Goal: Information Seeking & Learning: Check status

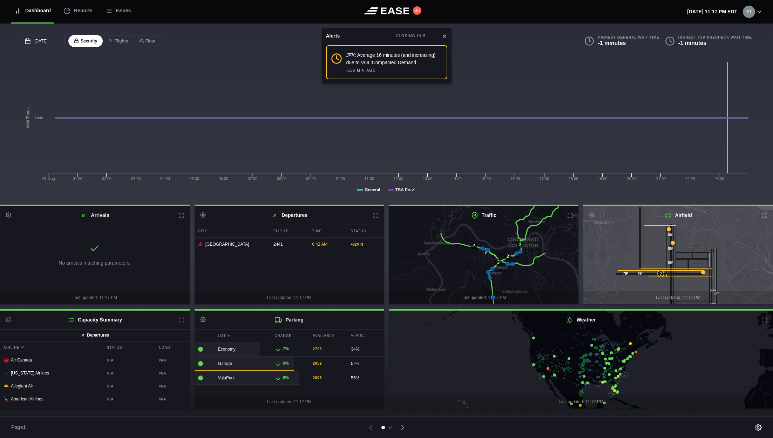
click at [444, 38] on icon at bounding box center [445, 36] width 6 height 6
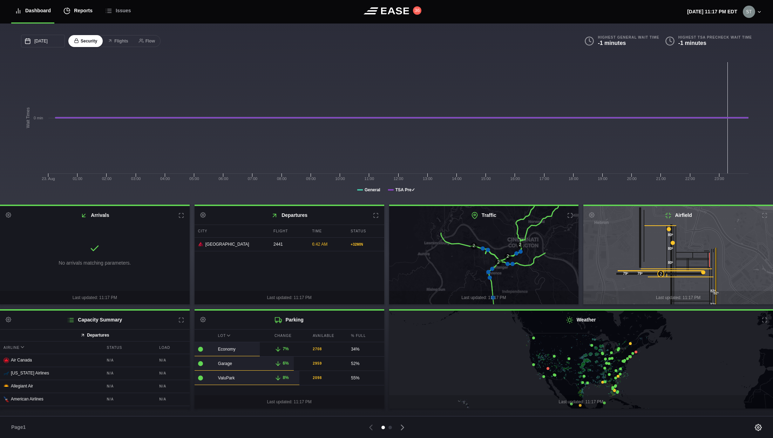
click at [84, 10] on div "Reports" at bounding box center [77, 10] width 29 height 23
select select "7"
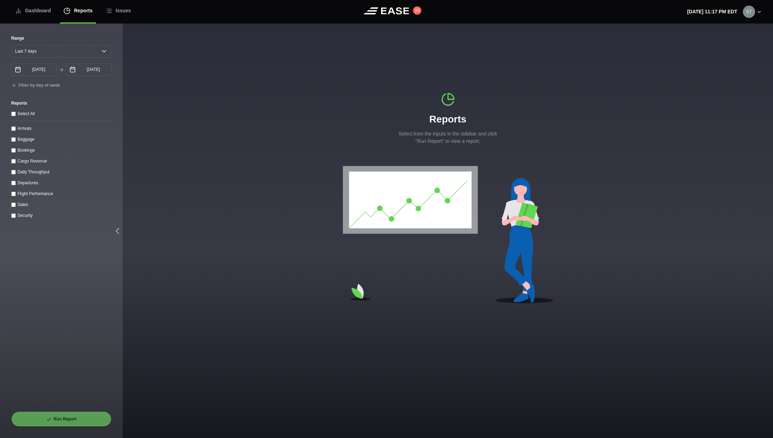
click at [24, 149] on label "Bookings" at bounding box center [26, 150] width 17 height 5
click at [16, 149] on input "Bookings" at bounding box center [13, 150] width 5 height 5
checkbox input "true"
click at [72, 232] on input "text" at bounding box center [72, 230] width 77 height 13
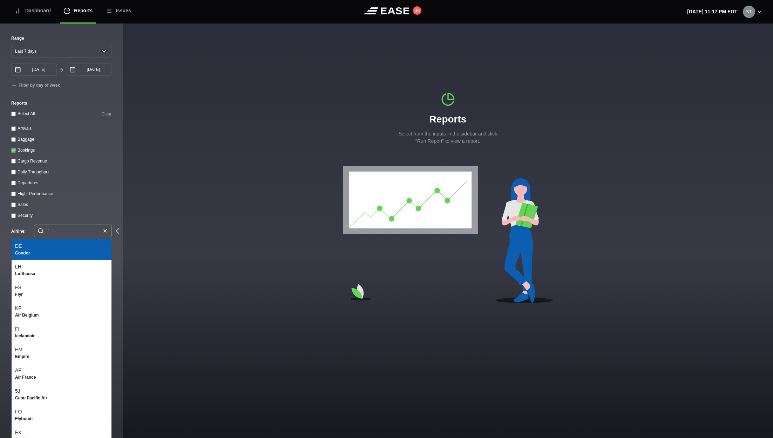
type input "f9"
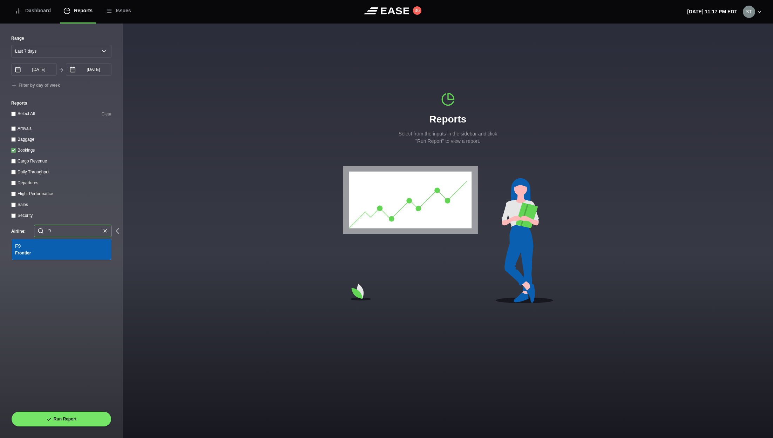
click at [49, 250] on b "Frontier" at bounding box center [61, 253] width 93 height 6
click at [44, 68] on input "08/16/2025" at bounding box center [34, 69] width 46 height 13
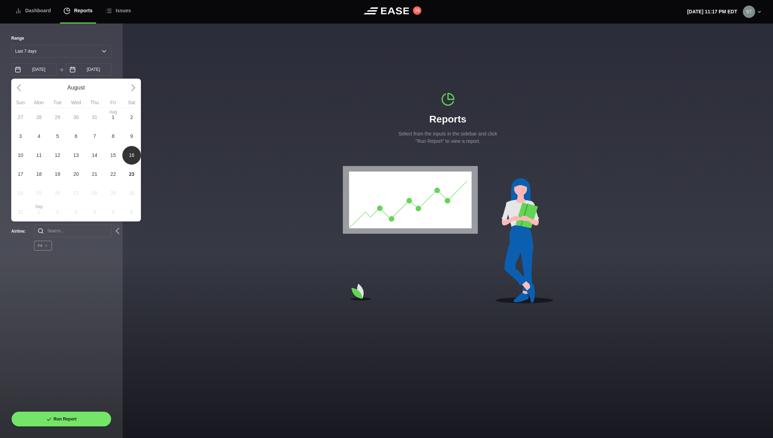
click at [131, 176] on span "23" at bounding box center [132, 173] width 6 height 7
type input "08/23/2025"
select select "0"
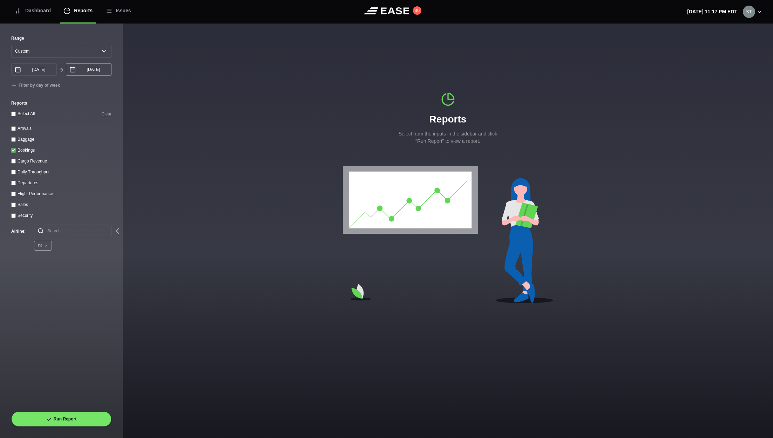
click at [100, 69] on input "08/23/2025" at bounding box center [89, 69] width 46 height 13
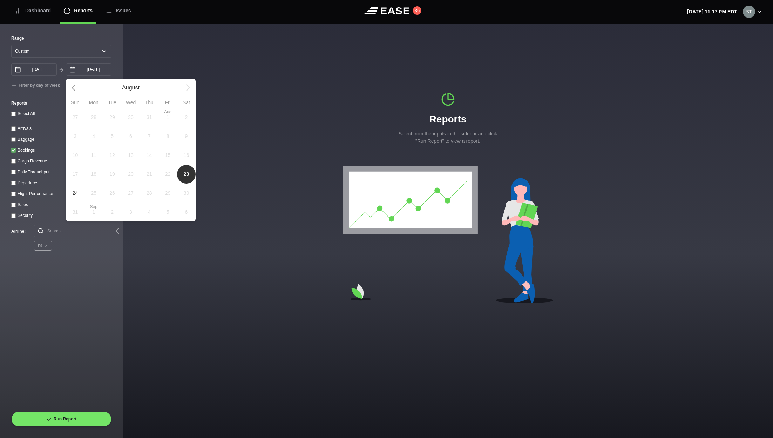
click at [74, 192] on span "24" at bounding box center [76, 192] width 6 height 7
type input "08/24/2025"
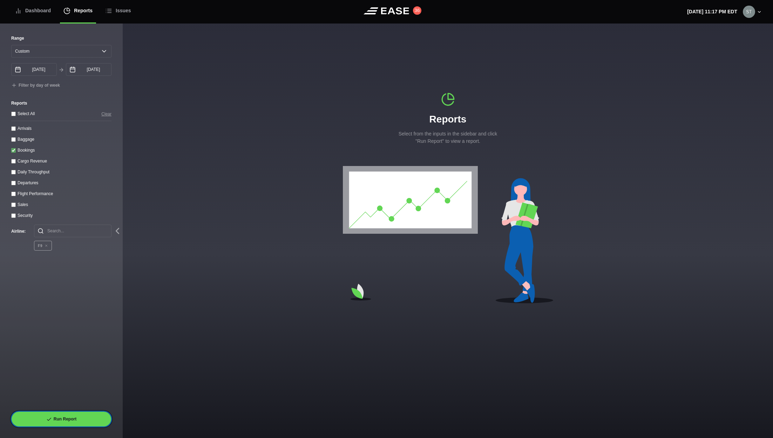
click at [64, 415] on button "Run Report" at bounding box center [61, 418] width 100 height 15
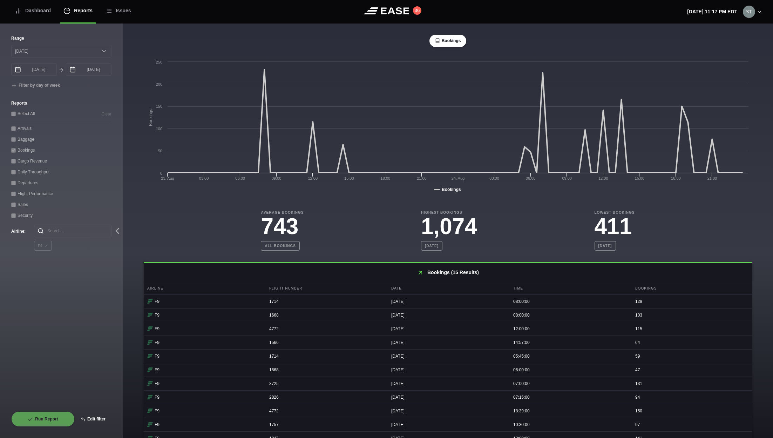
scroll to position [83, 0]
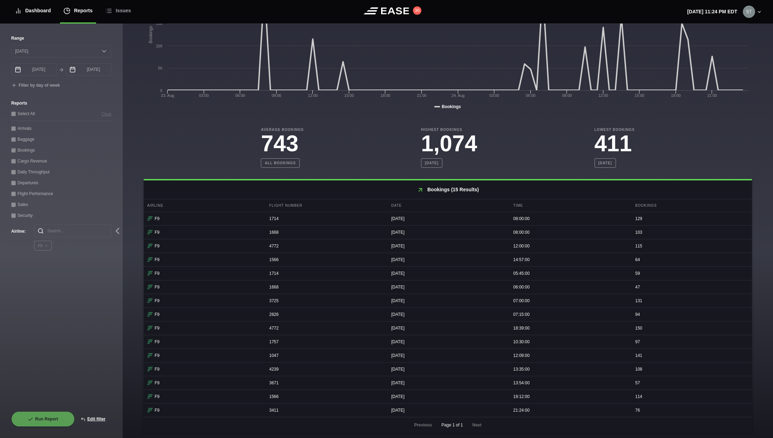
click at [40, 12] on div "Dashboard" at bounding box center [33, 10] width 36 height 23
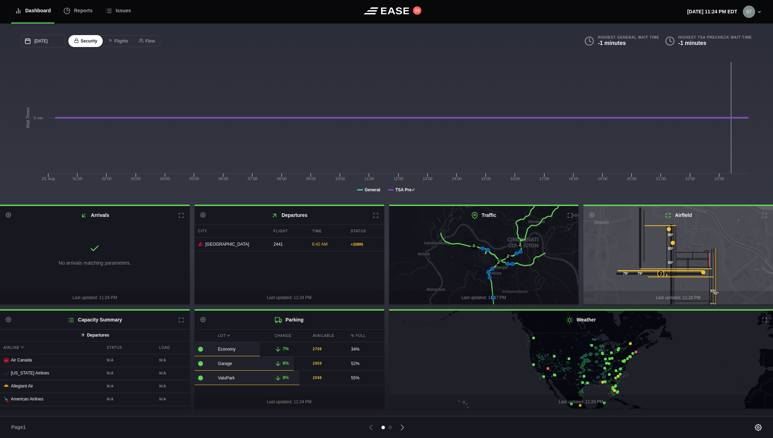
click at [765, 217] on icon at bounding box center [765, 215] width 6 height 6
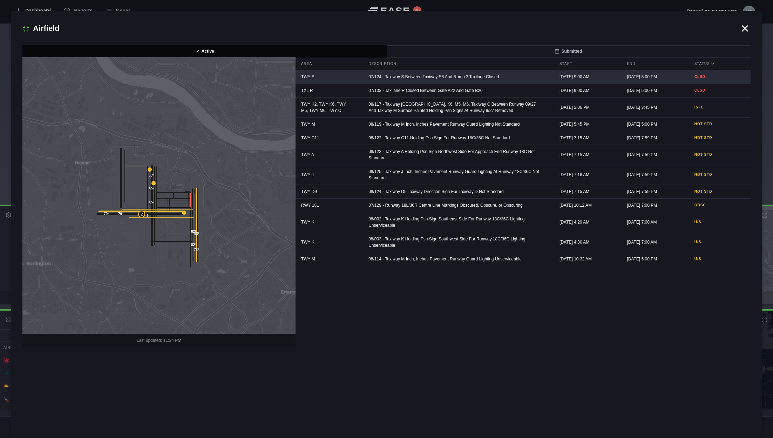
click at [465, 79] on div "07/124 - Taxiway S Between Taxiway S8 And Ramp 3 Taxilane Closed" at bounding box center [455, 76] width 185 height 13
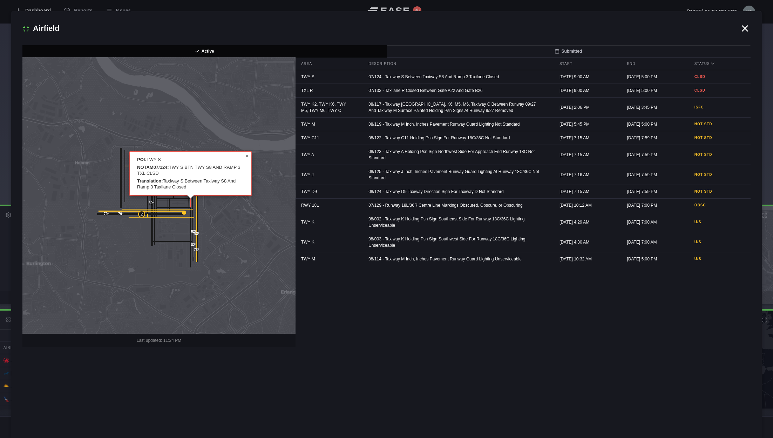
click at [244, 157] on link "×" at bounding box center [247, 156] width 8 height 8
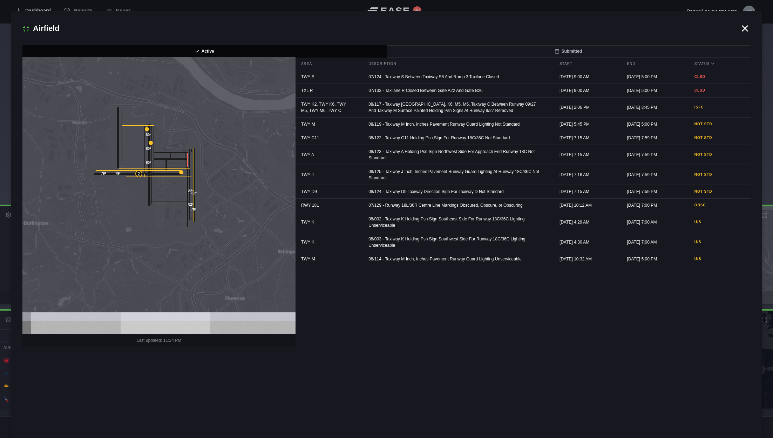
drag, startPoint x: 214, startPoint y: 215, endPoint x: 211, endPoint y: 174, distance: 40.4
click at [211, 174] on icon at bounding box center [156, 155] width 330 height 334
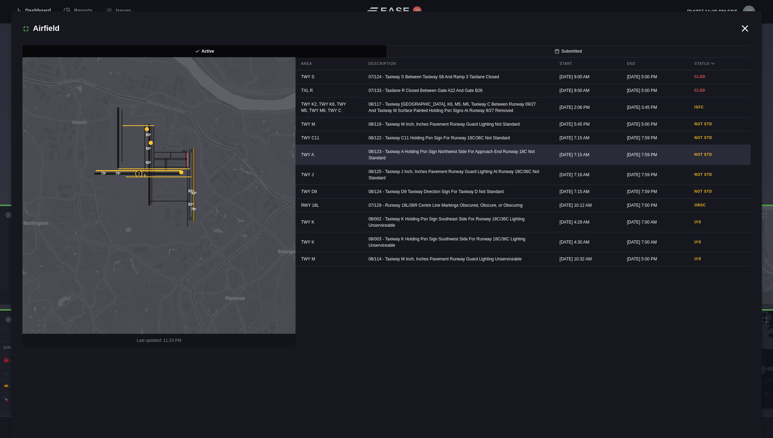
click at [487, 150] on div "08/123 - Taxiway A Holding Psn Sign Northwest Side For Approach End Runway 18C …" at bounding box center [455, 155] width 185 height 20
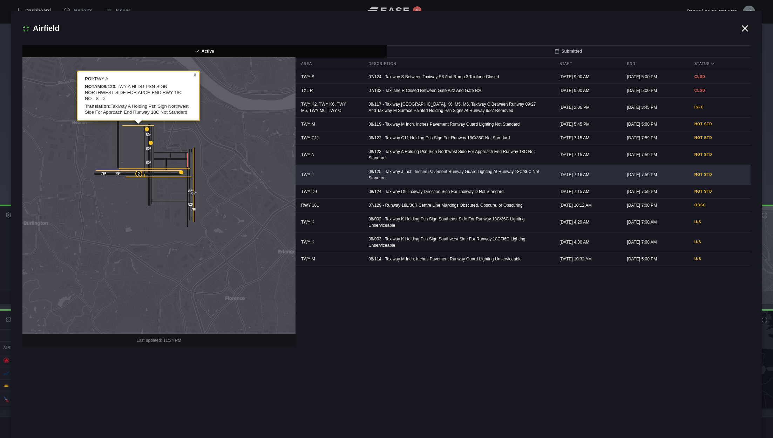
click at [472, 169] on div "08/125 - Taxiway J Inch, Inches Pavement Runway Guard Lighting At Runway 18C/36…" at bounding box center [455, 175] width 185 height 20
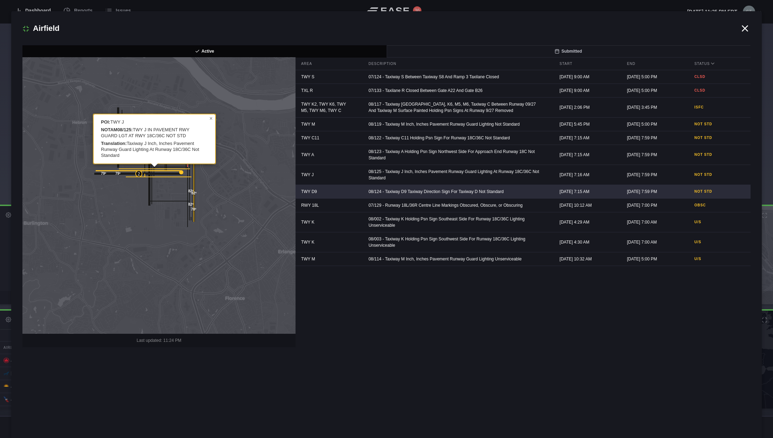
click at [463, 189] on div "08/124 - Taxiway D9 Taxiway Direction Sign For Taxiway D Not Standard" at bounding box center [455, 191] width 185 height 13
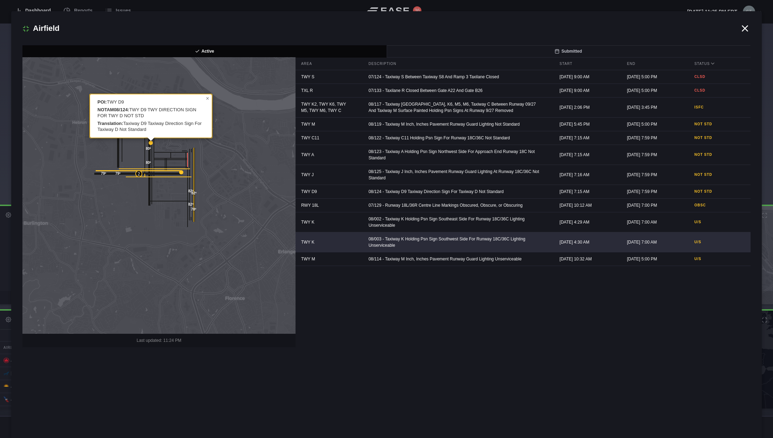
click at [432, 234] on div "08/003 - Taxiway K Holding Psn Sign Southwest Side For Runway 18C/36C Lighting …" at bounding box center [455, 242] width 185 height 20
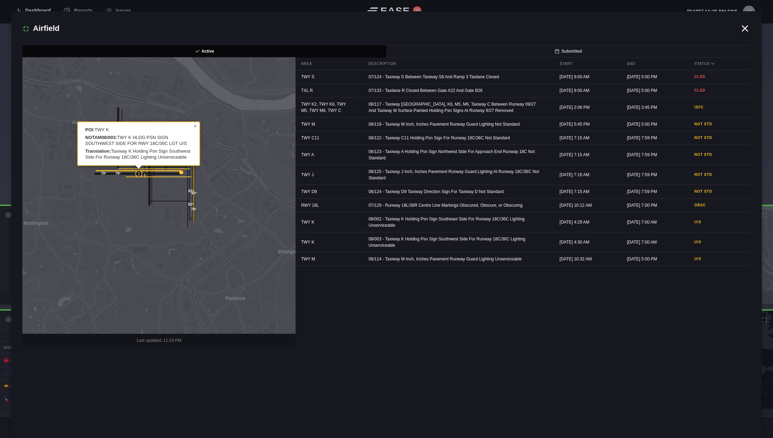
click at [744, 27] on icon at bounding box center [745, 28] width 5 height 5
